Goal: Check status: Check status

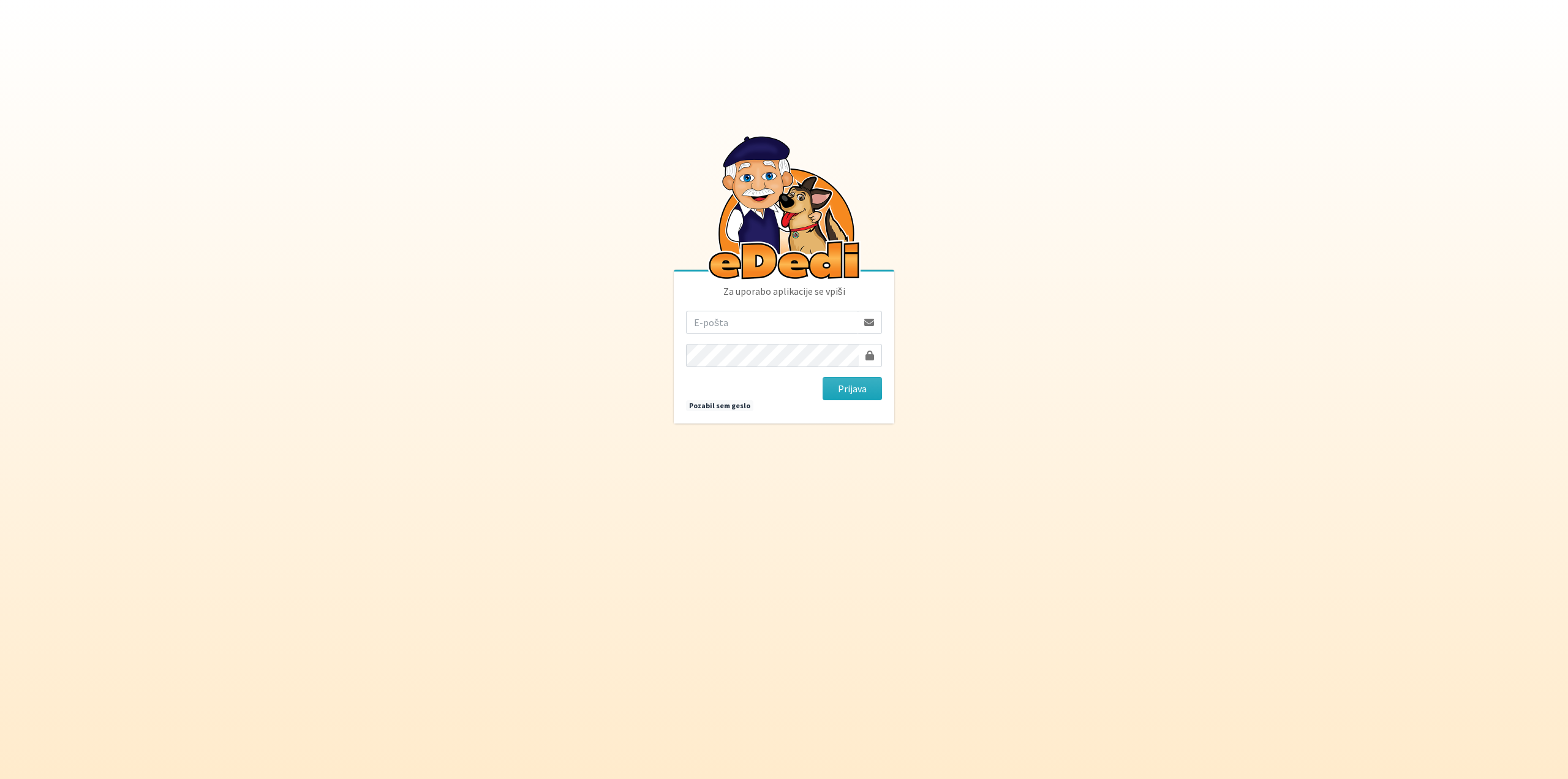
click at [792, 323] on input "email" at bounding box center [772, 322] width 171 height 23
type input "[EMAIL_ADDRESS][DOMAIN_NAME]"
click at [823, 377] on button "Prijava" at bounding box center [852, 388] width 60 height 23
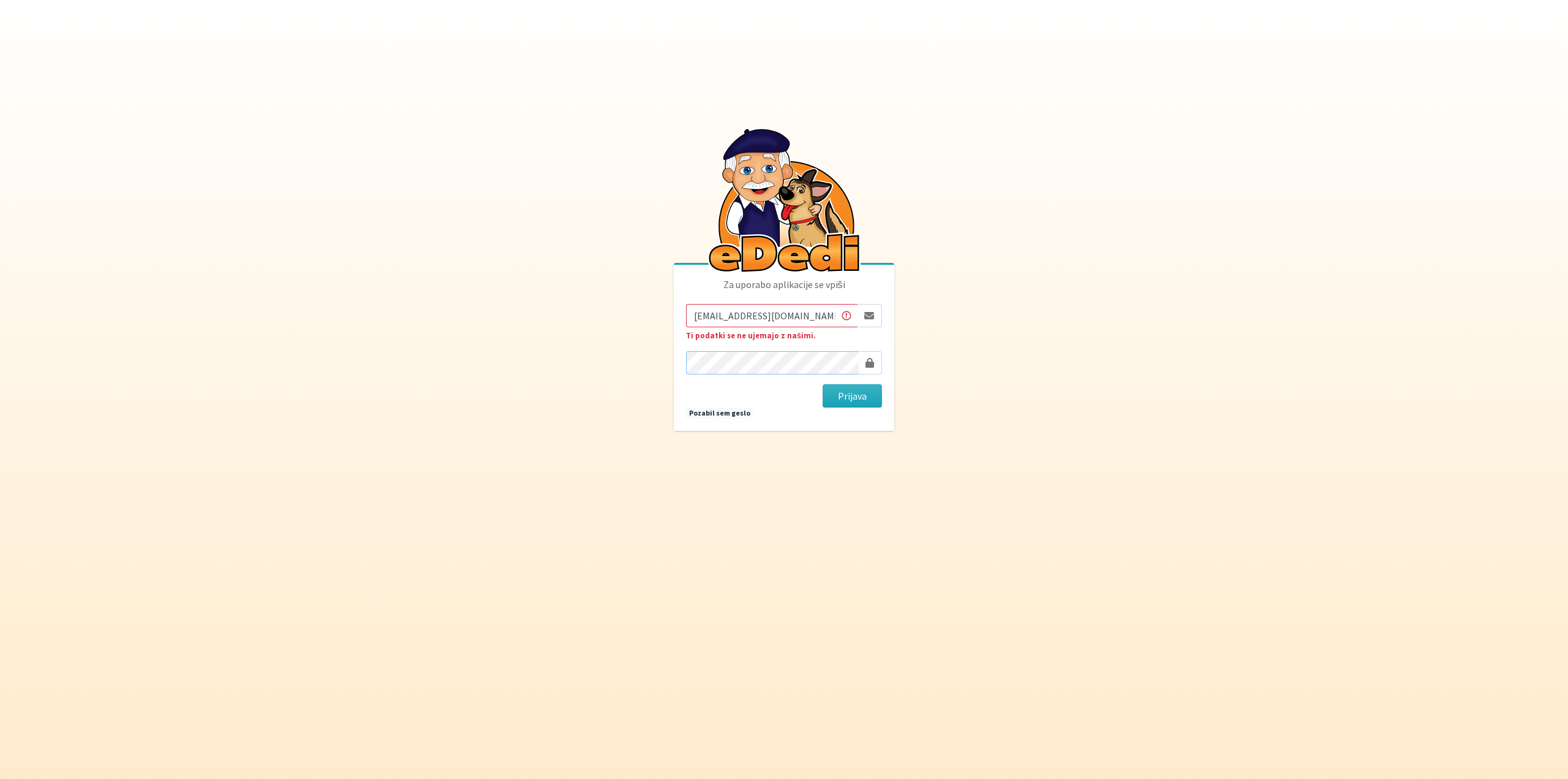
click at [823, 384] on button "Prijava" at bounding box center [852, 395] width 60 height 23
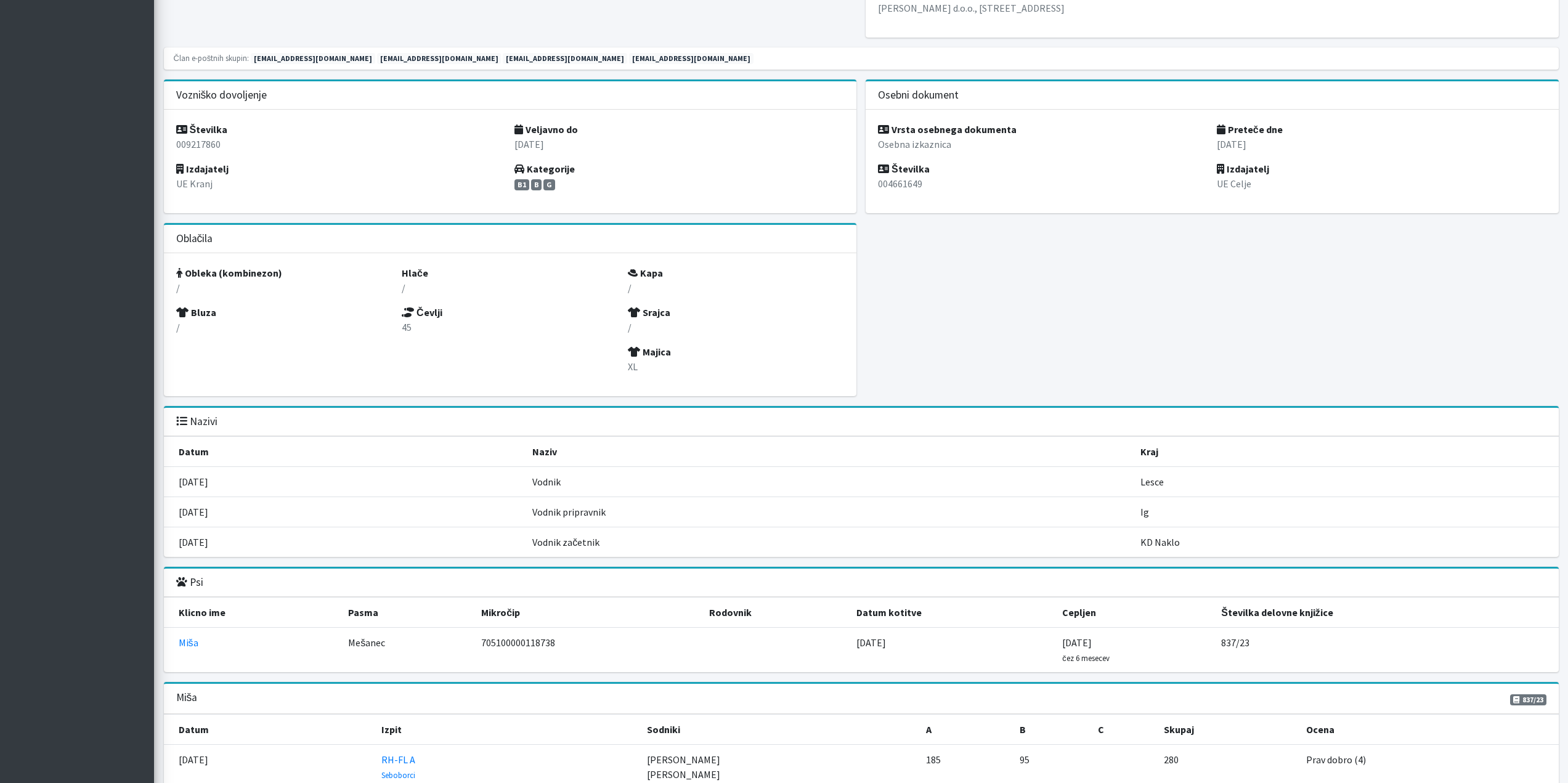
scroll to position [986, 0]
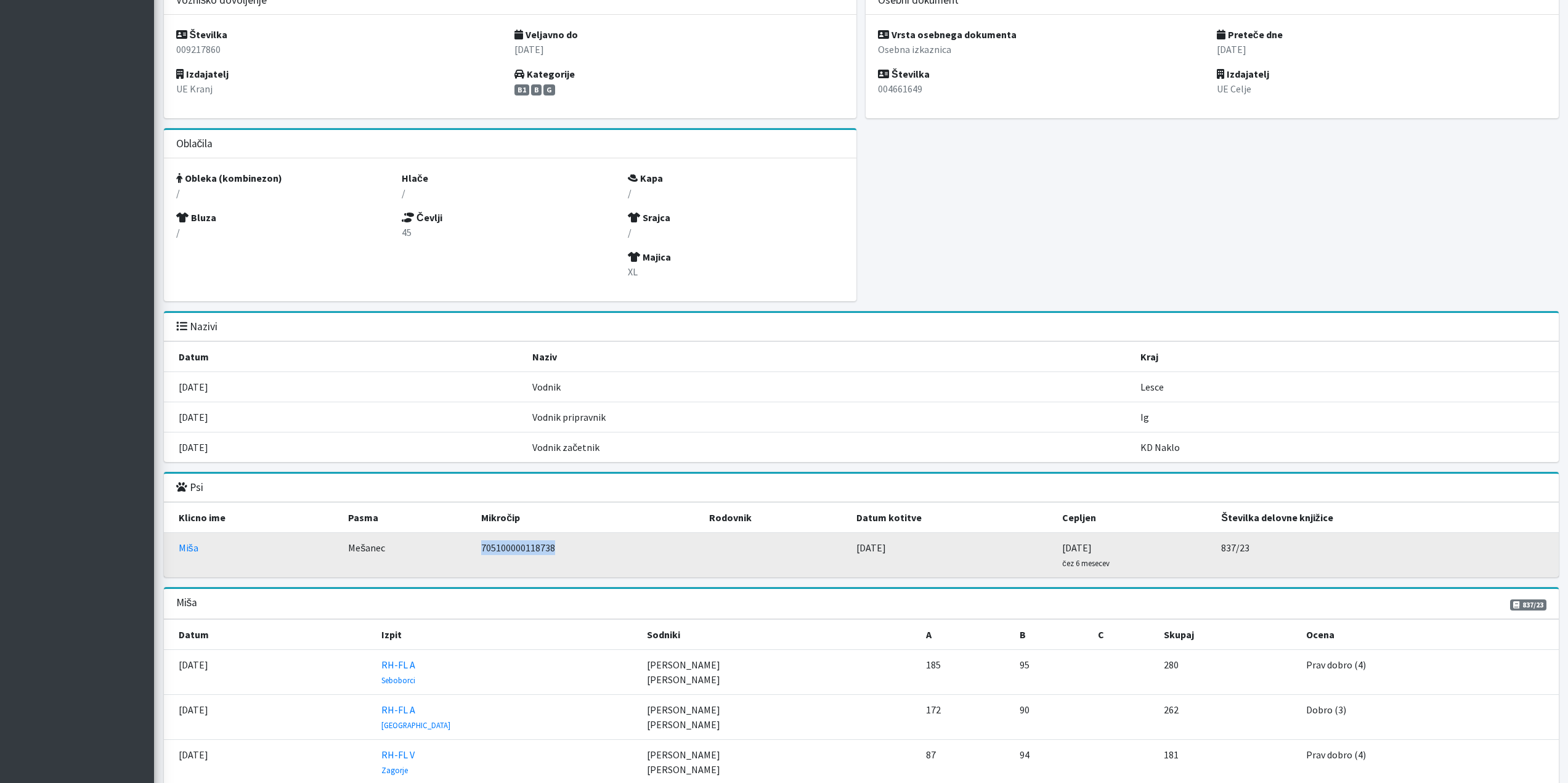
drag, startPoint x: 559, startPoint y: 548, endPoint x: 484, endPoint y: 548, distance: 75.0
click at [484, 548] on td "705100000118738" at bounding box center [588, 555] width 228 height 45
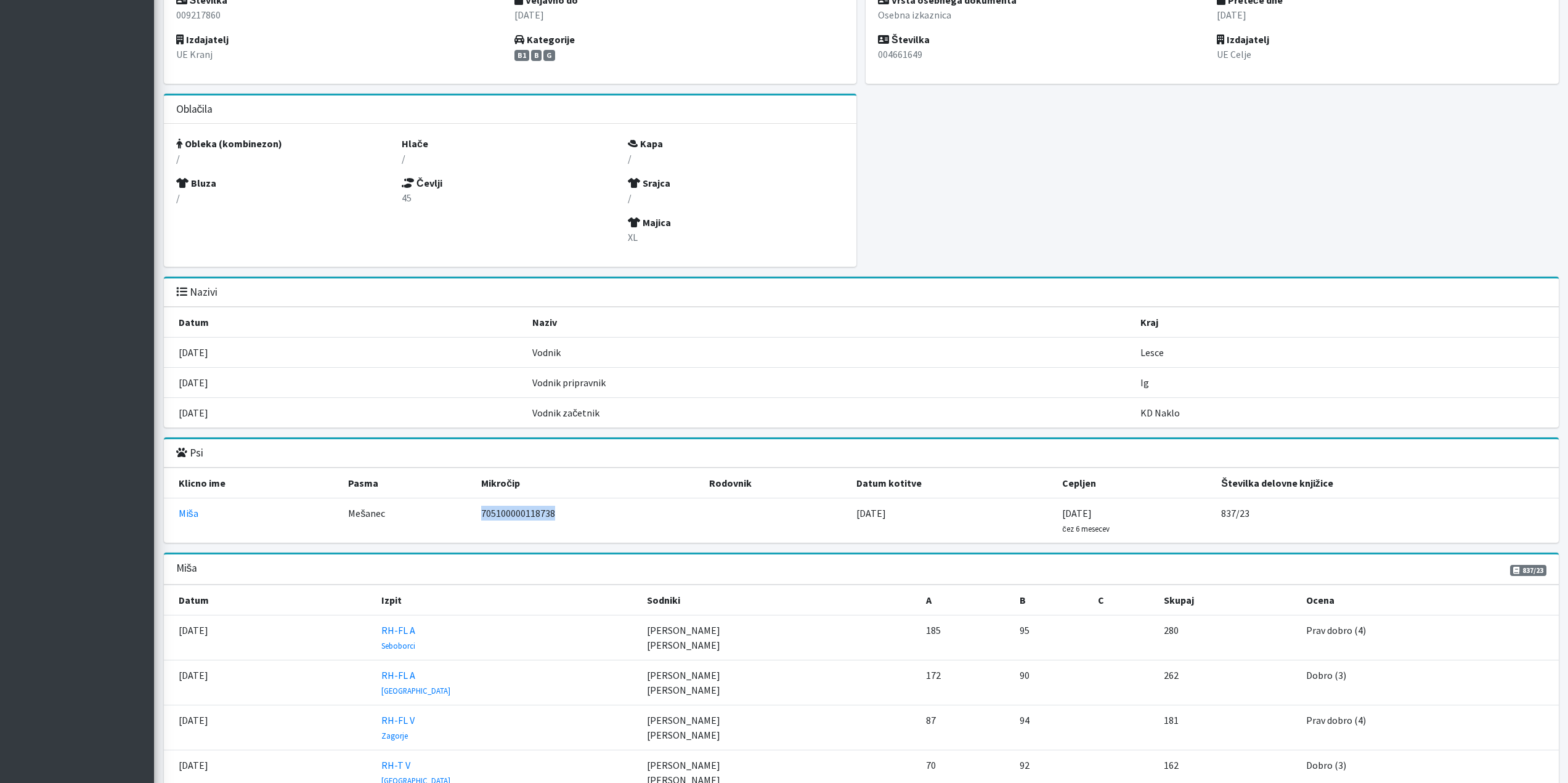
scroll to position [1047, 0]
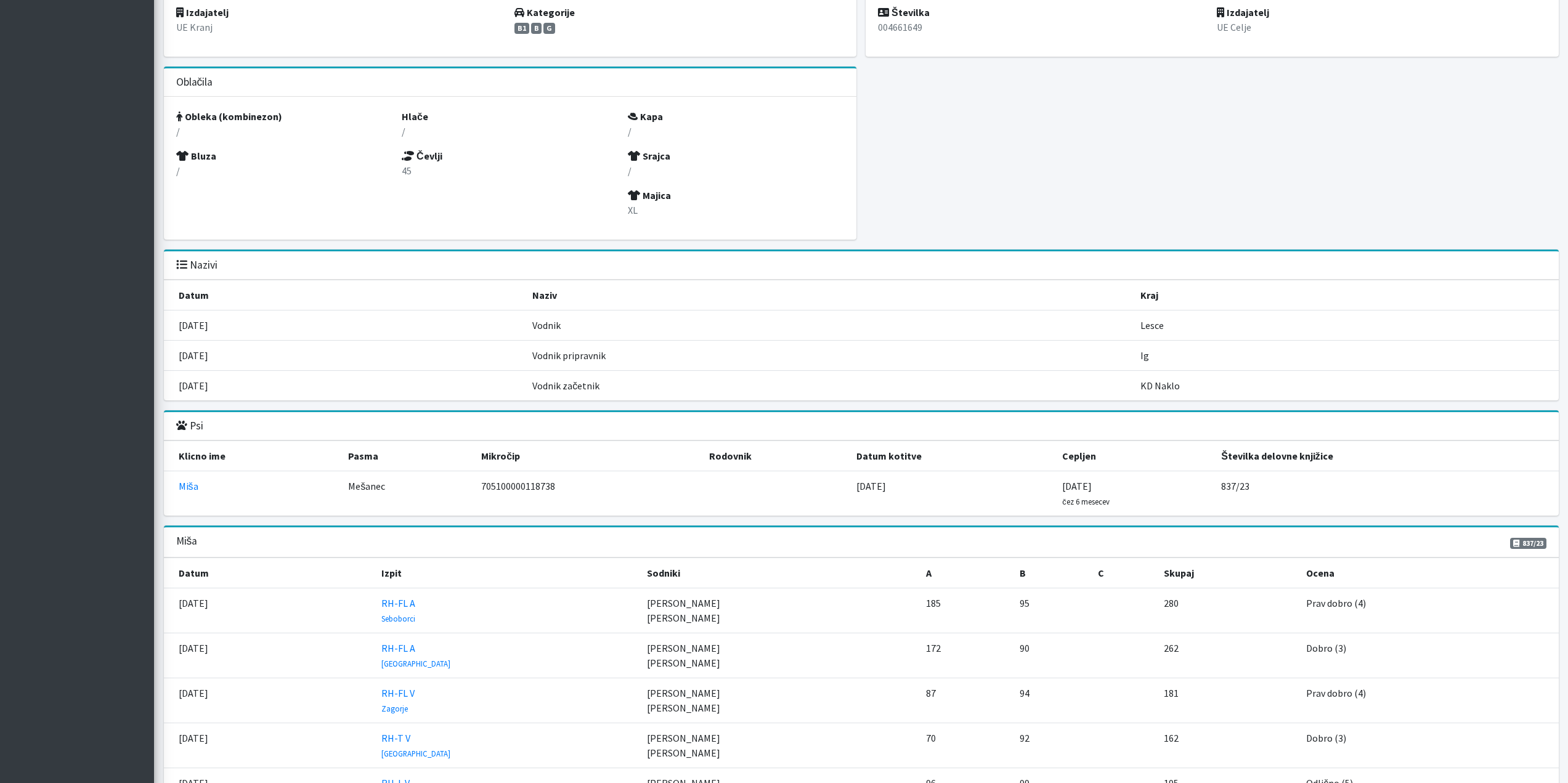
click at [1530, 543] on span "837/23" at bounding box center [1527, 544] width 36 height 11
drag, startPoint x: 1520, startPoint y: 542, endPoint x: 1552, endPoint y: 546, distance: 32.2
click at [1552, 546] on div "837/23 Miša" at bounding box center [861, 542] width 1394 height 30
copy span "837/23"
click at [1513, 544] on icon at bounding box center [1516, 543] width 6 height 7
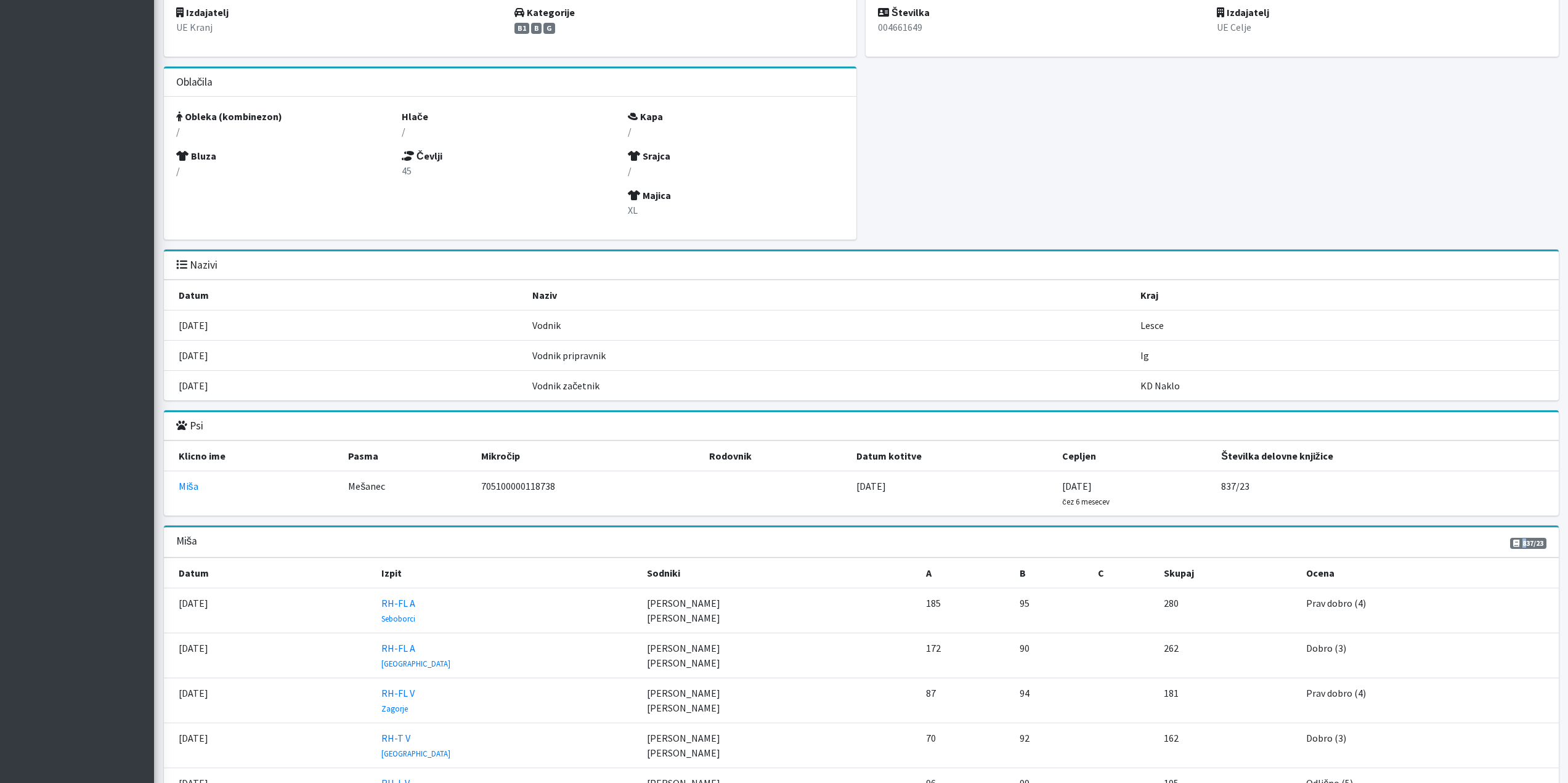
click at [1513, 544] on icon at bounding box center [1516, 543] width 6 height 7
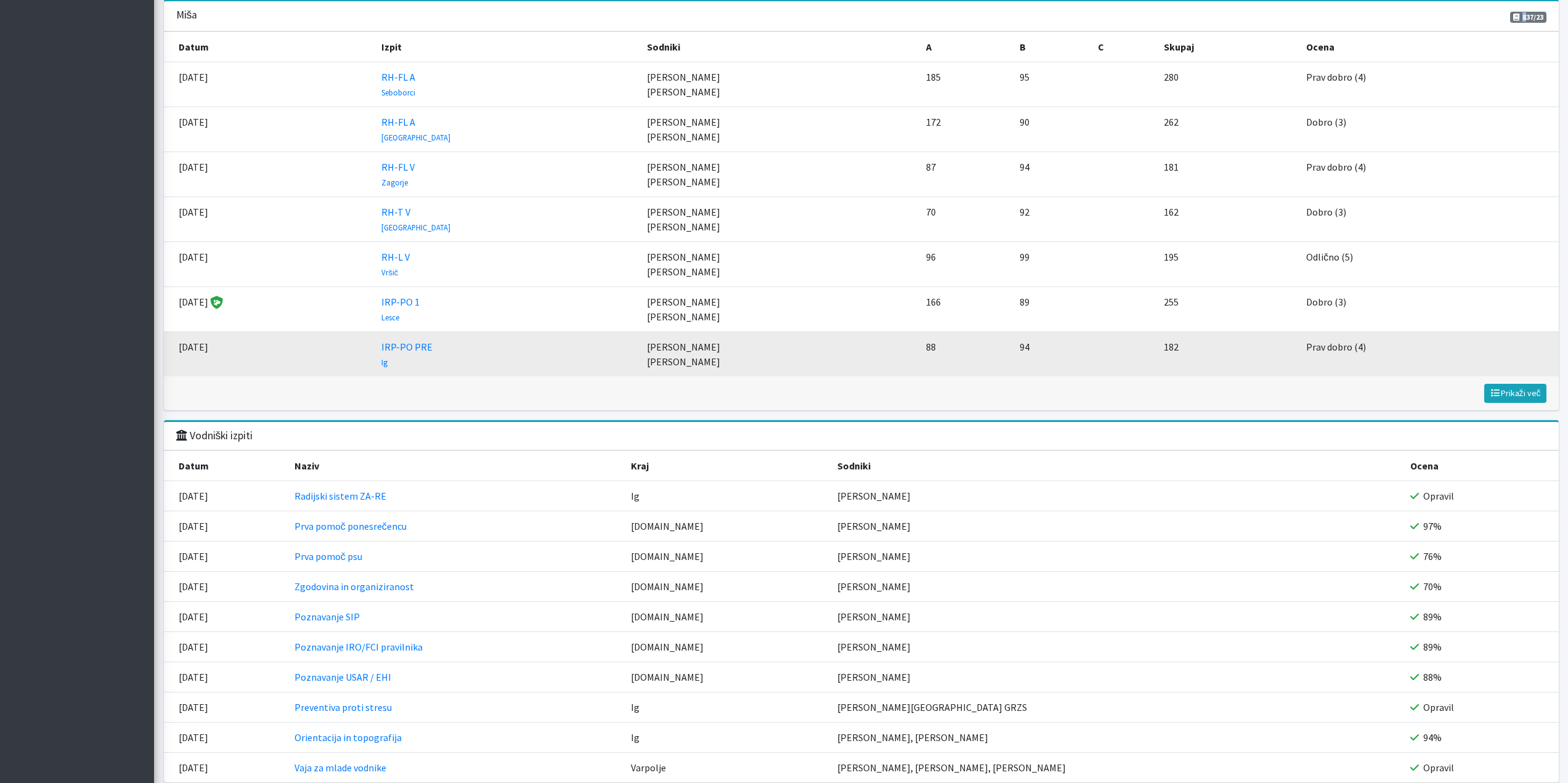
scroll to position [1601, 0]
